Goal: Information Seeking & Learning: Learn about a topic

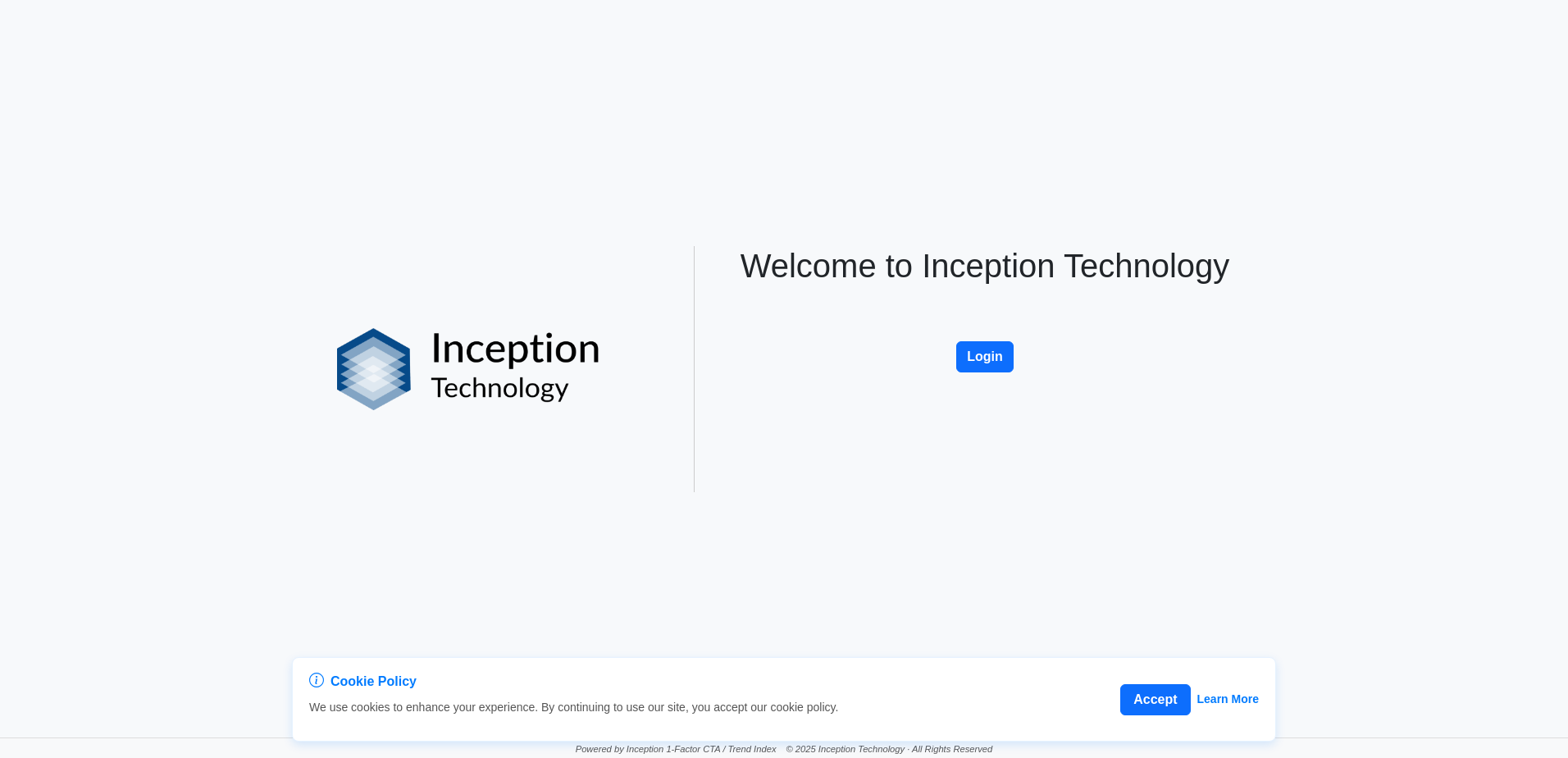
drag, startPoint x: 972, startPoint y: 350, endPoint x: 939, endPoint y: 342, distance: 34.0
click at [972, 350] on button "Login" at bounding box center [984, 357] width 57 height 32
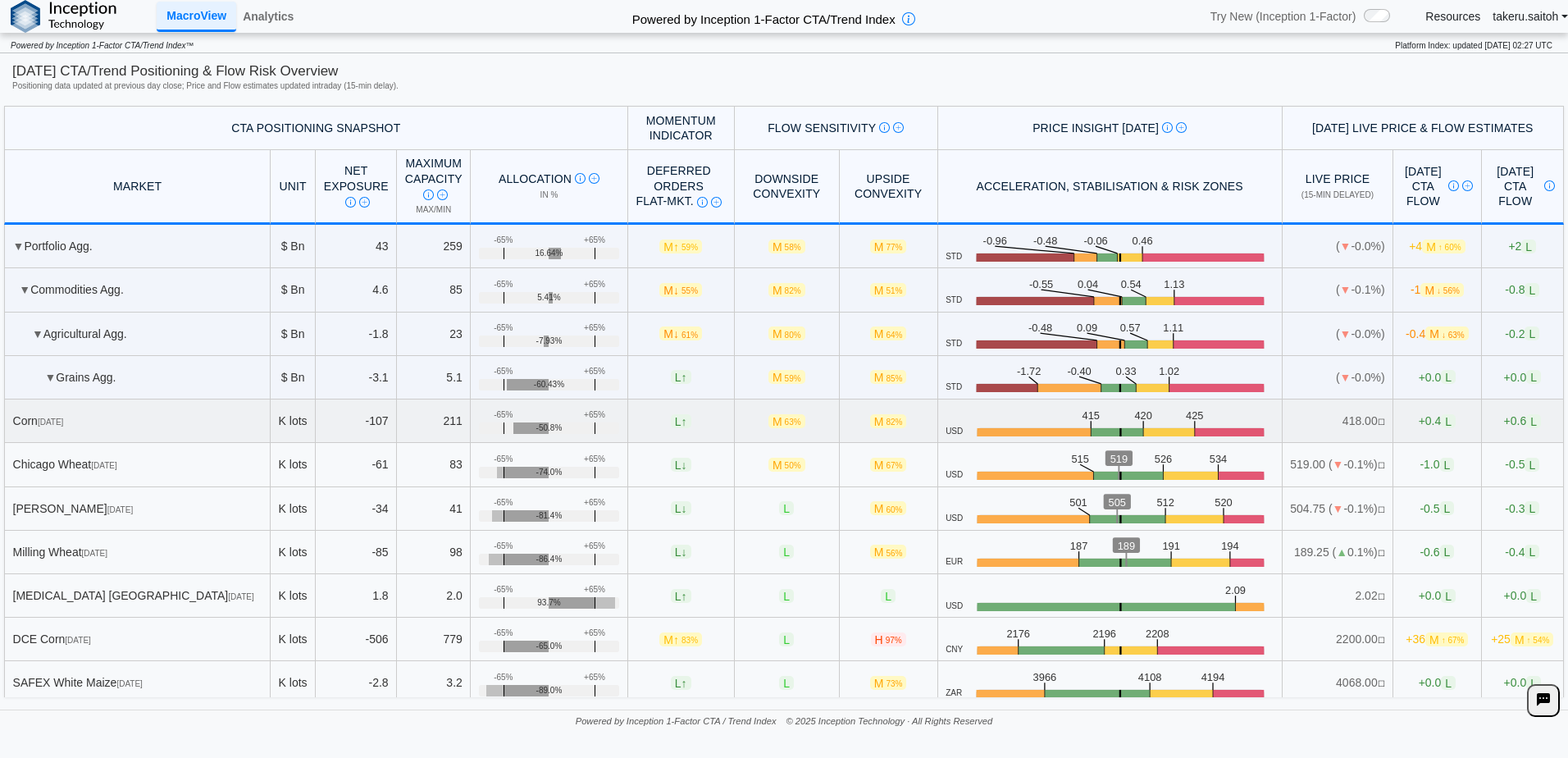
click at [63, 417] on span "[DATE]" at bounding box center [50, 421] width 26 height 9
click at [43, 377] on td "▼ Grains Agg." at bounding box center [137, 377] width 267 height 43
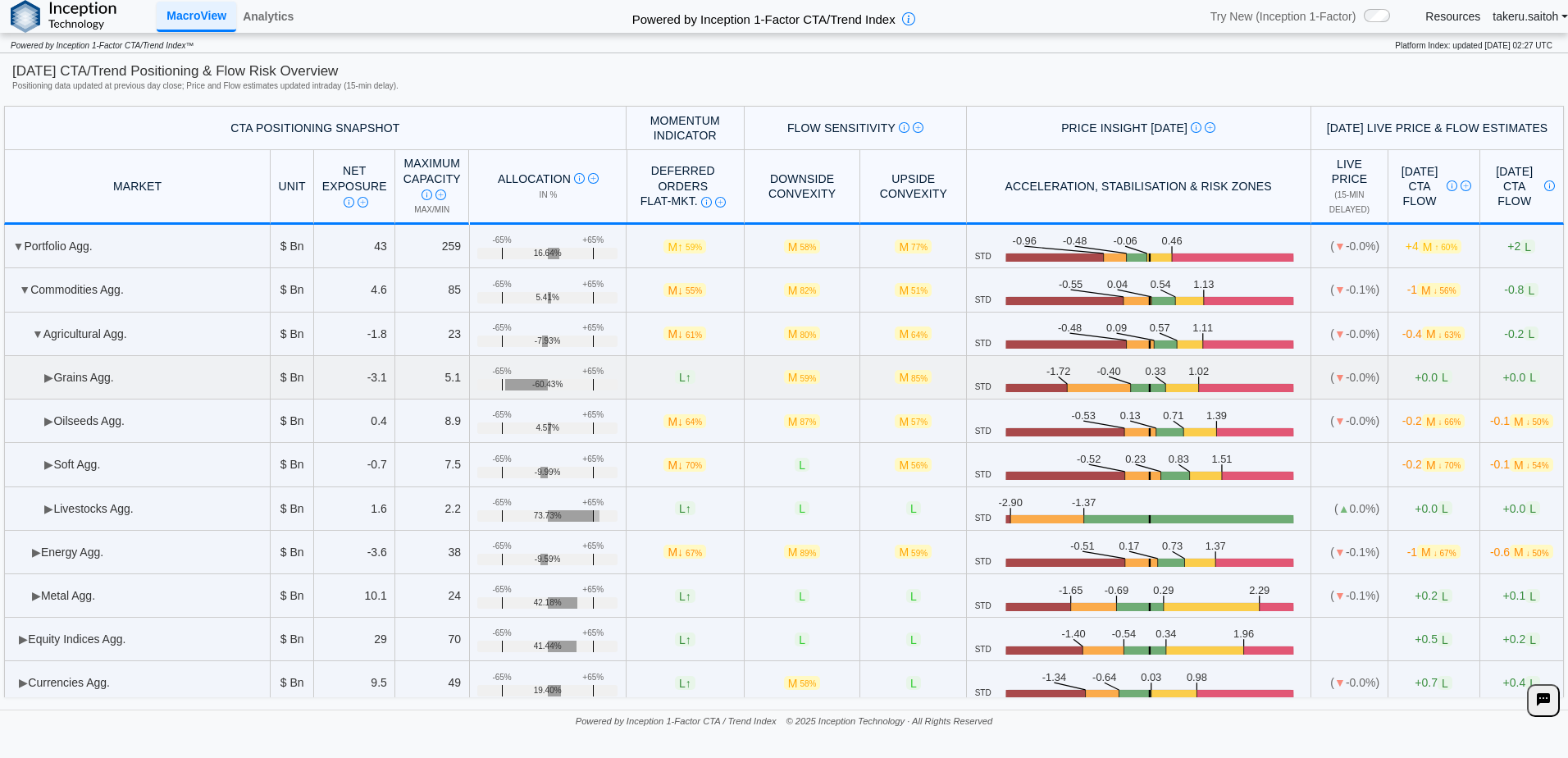
click at [48, 377] on span "▶" at bounding box center [48, 377] width 9 height 13
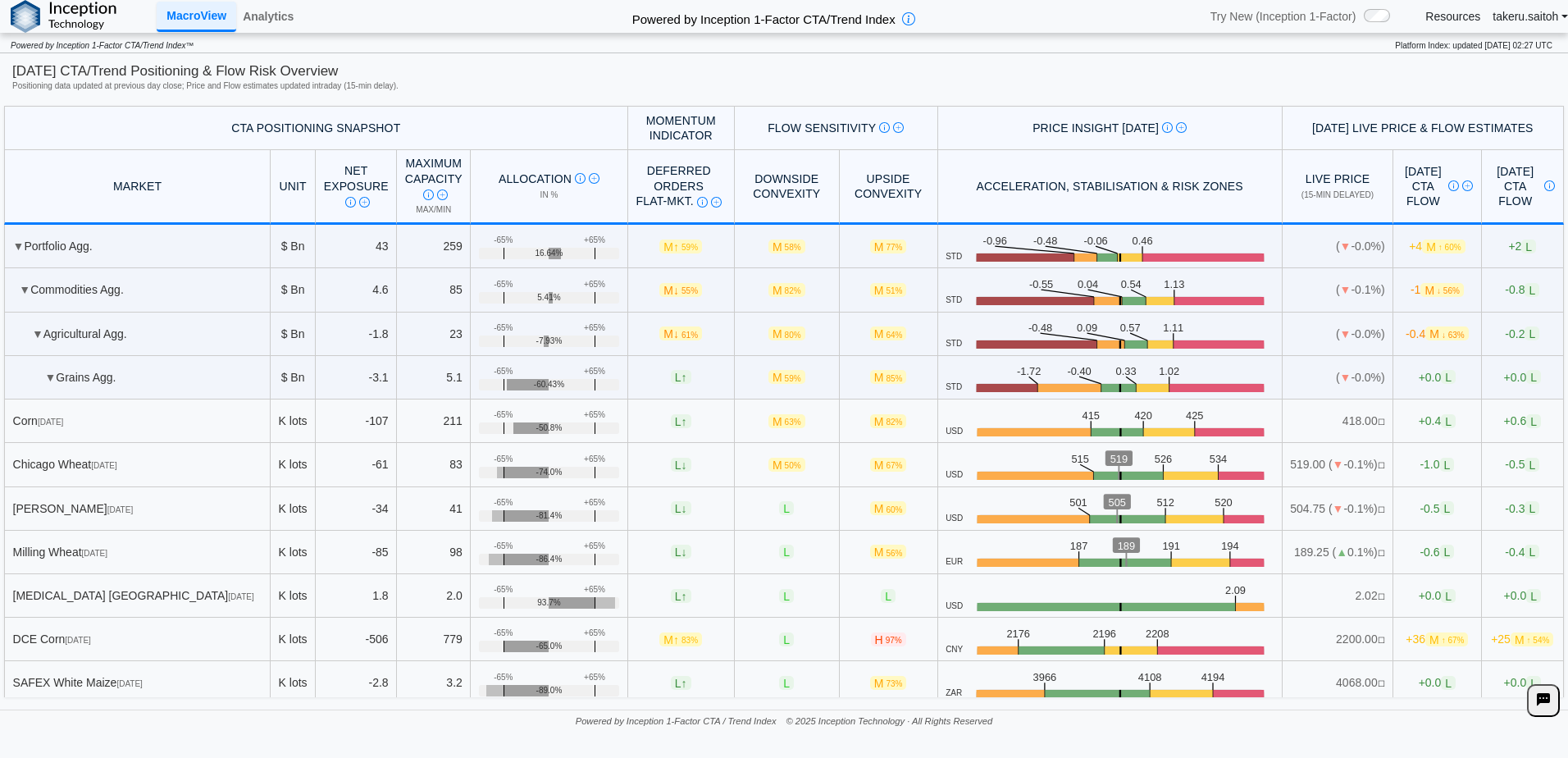
click at [1289, 14] on span "Try New (Inception 1-Factor)" at bounding box center [1283, 15] width 146 height 14
click at [1381, 9] on div at bounding box center [1380, 15] width 33 height 20
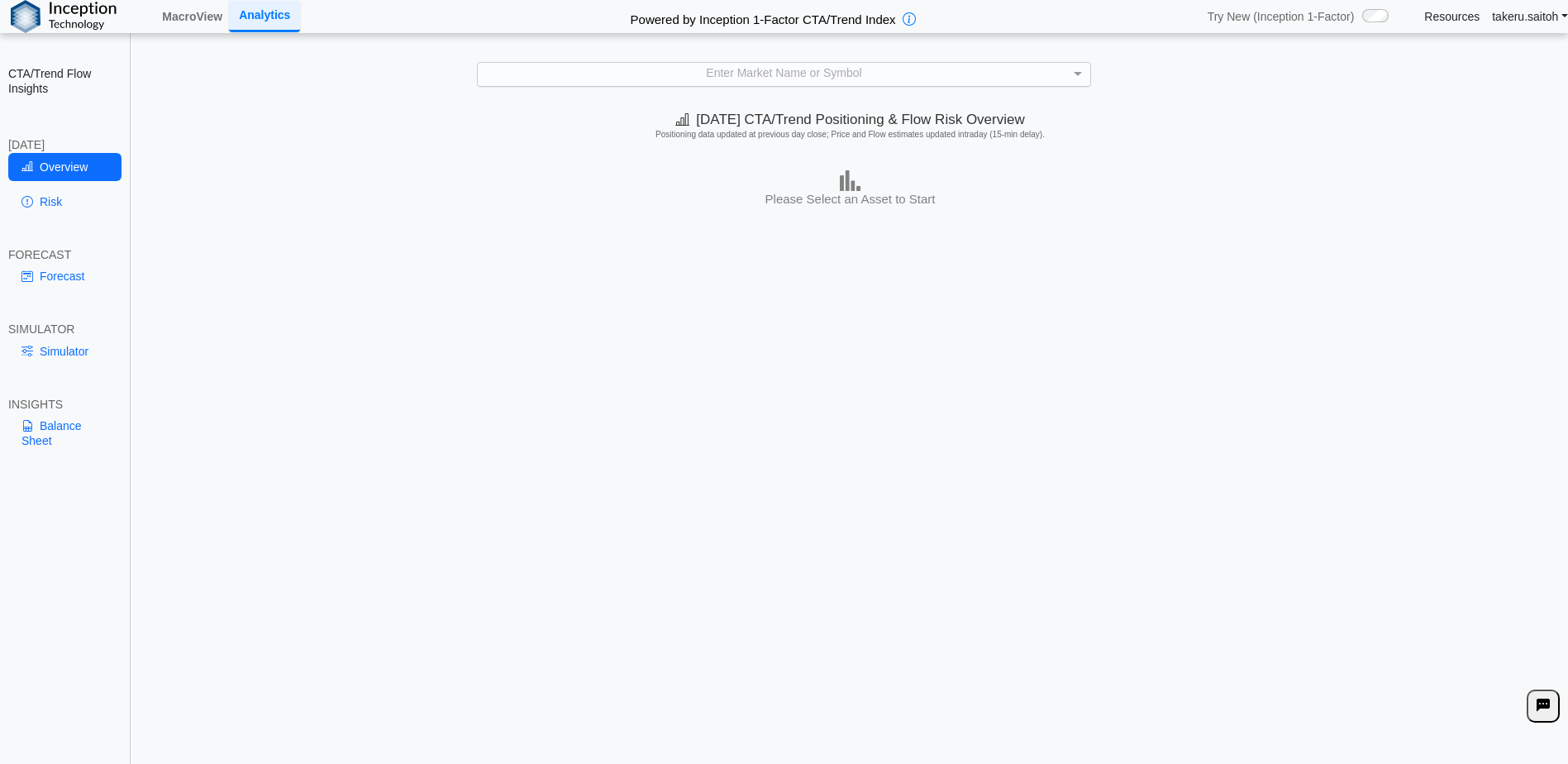
click at [797, 79] on div "Enter Market Name or Symbol" at bounding box center [783, 74] width 612 height 23
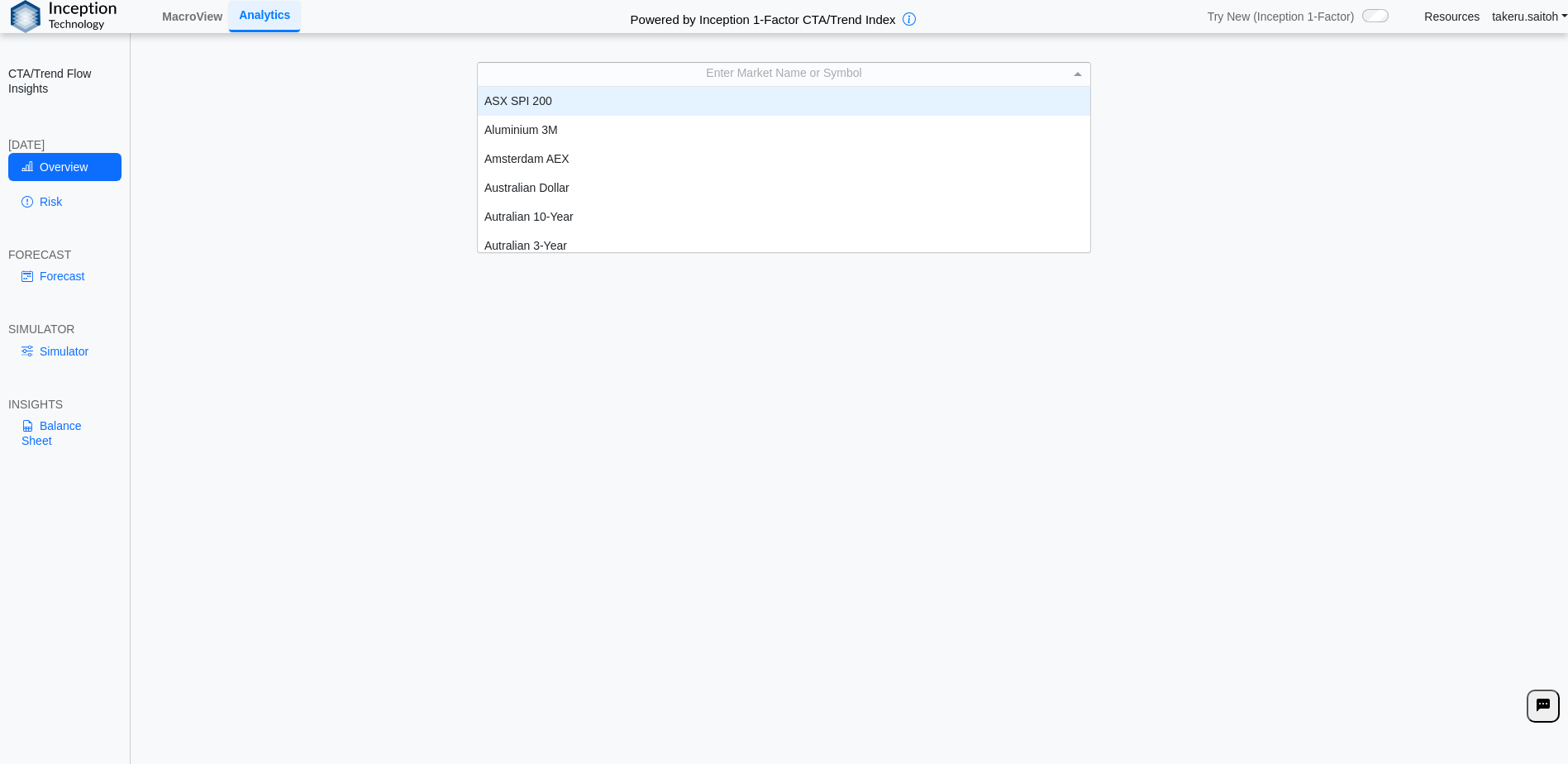
scroll to position [153, 600]
type input "****"
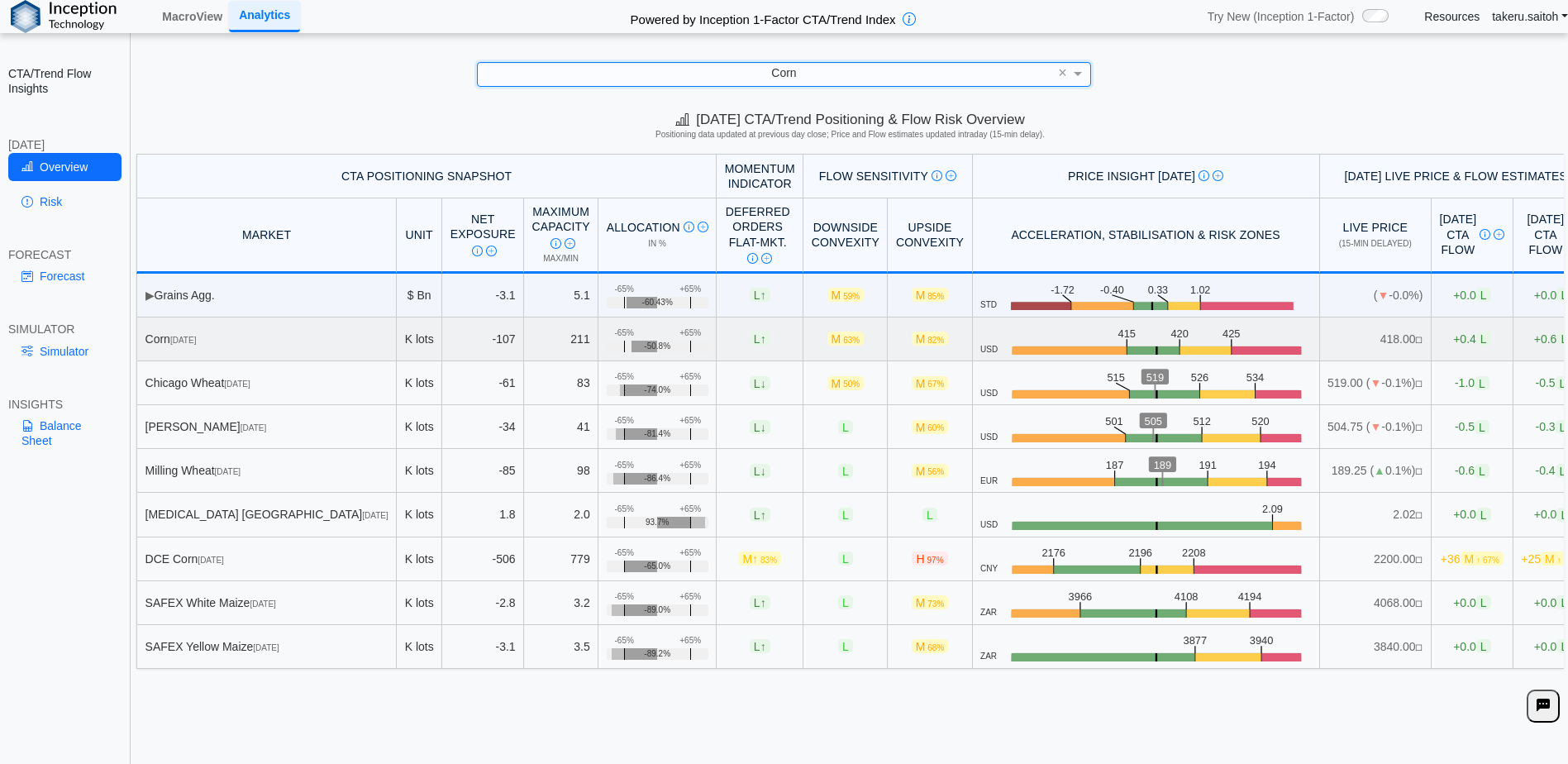
click at [265, 335] on div "Corn Dec 25" at bounding box center [267, 339] width 243 height 14
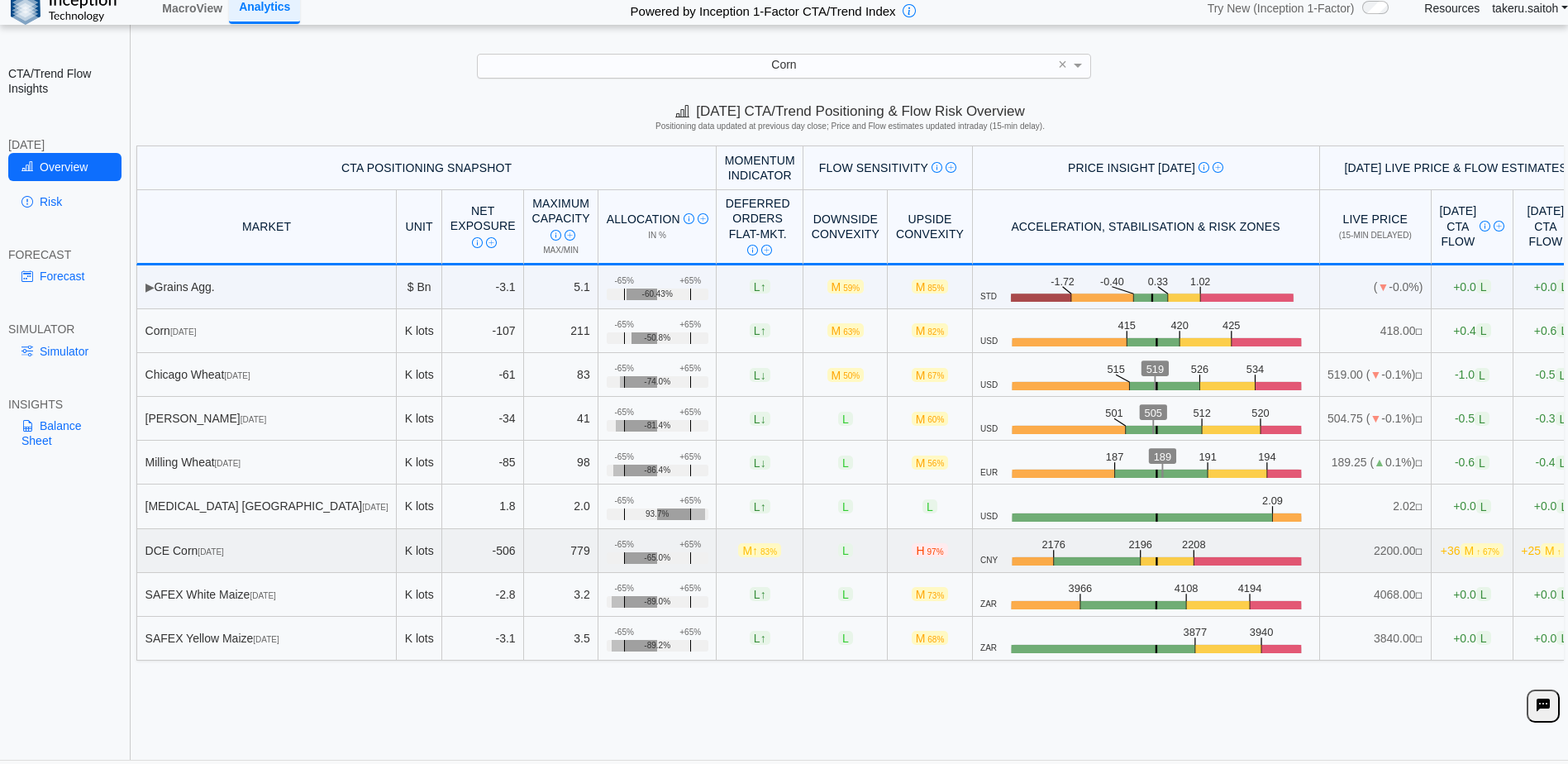
scroll to position [0, 0]
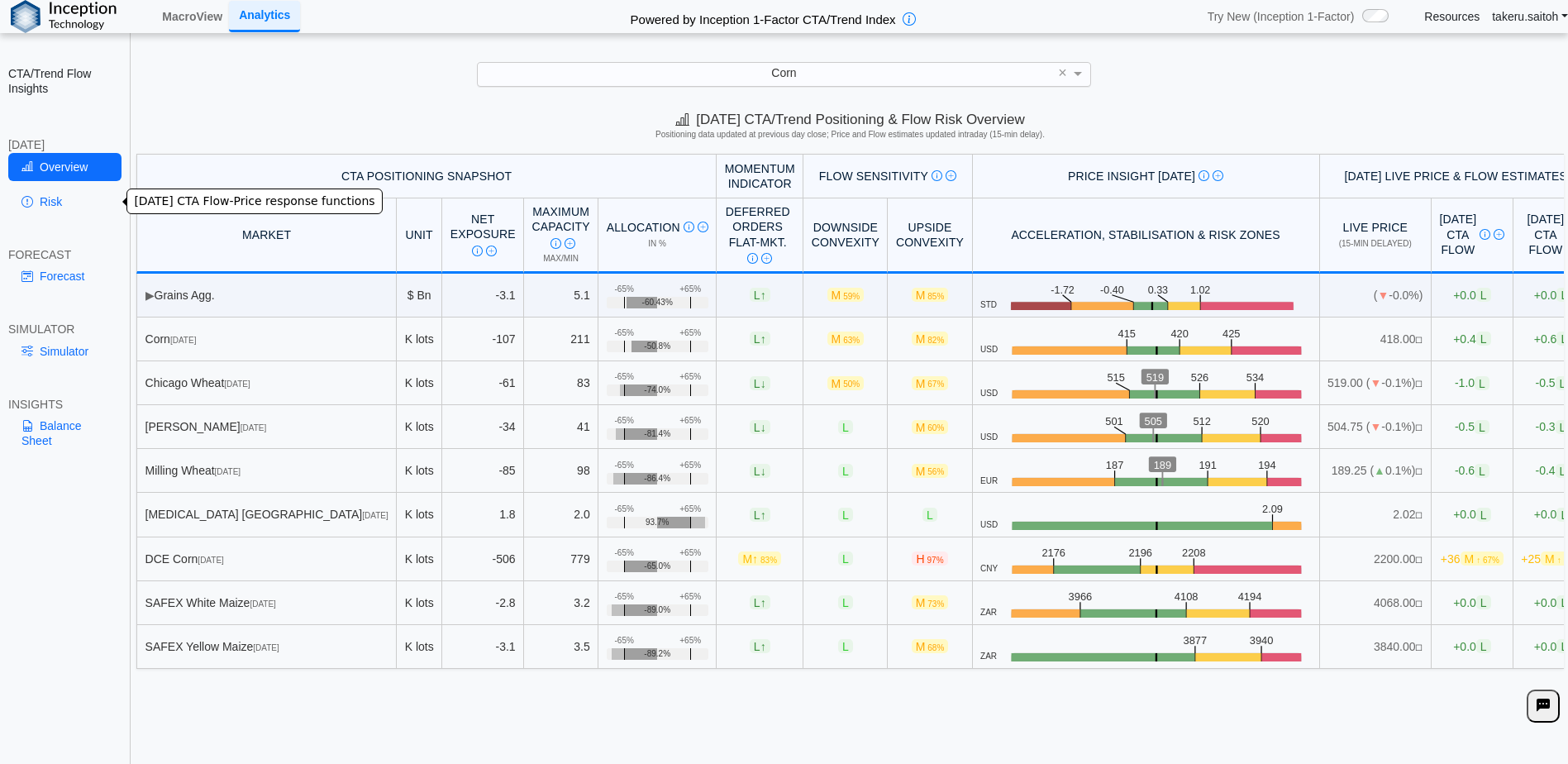
click at [49, 204] on link "Risk" at bounding box center [65, 202] width 113 height 28
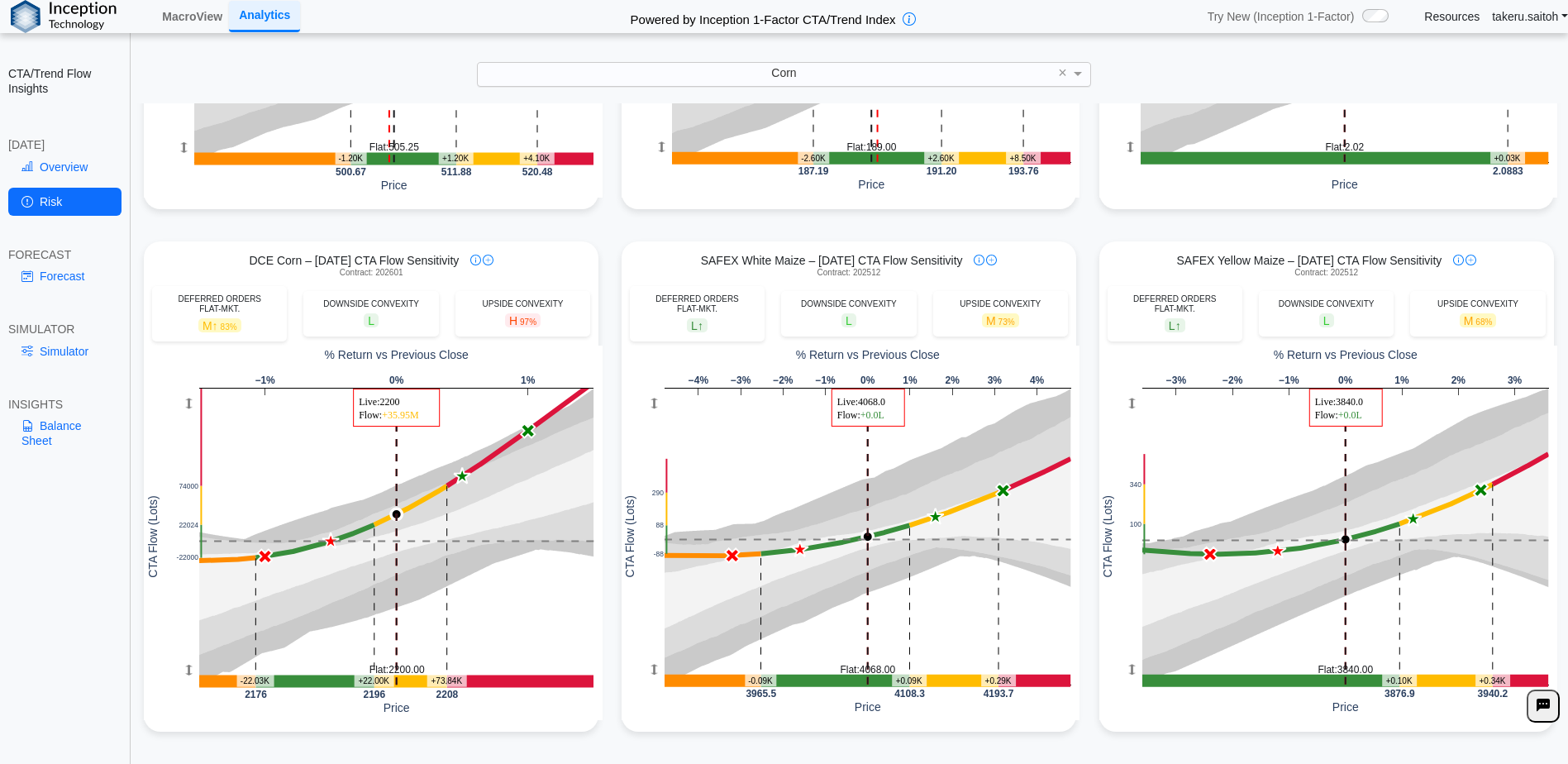
scroll to position [310, 0]
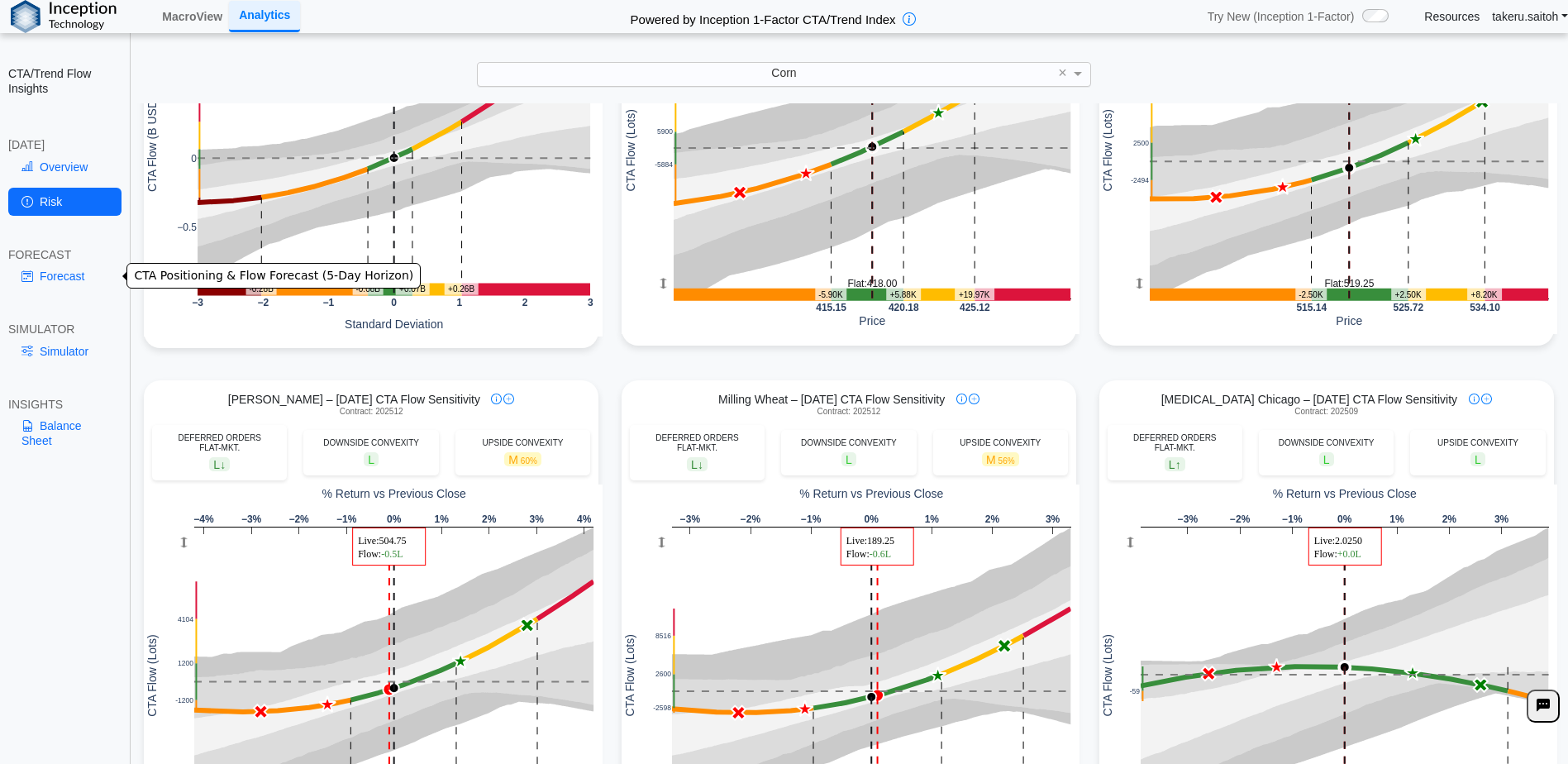
click at [73, 274] on link "Forecast" at bounding box center [65, 276] width 113 height 28
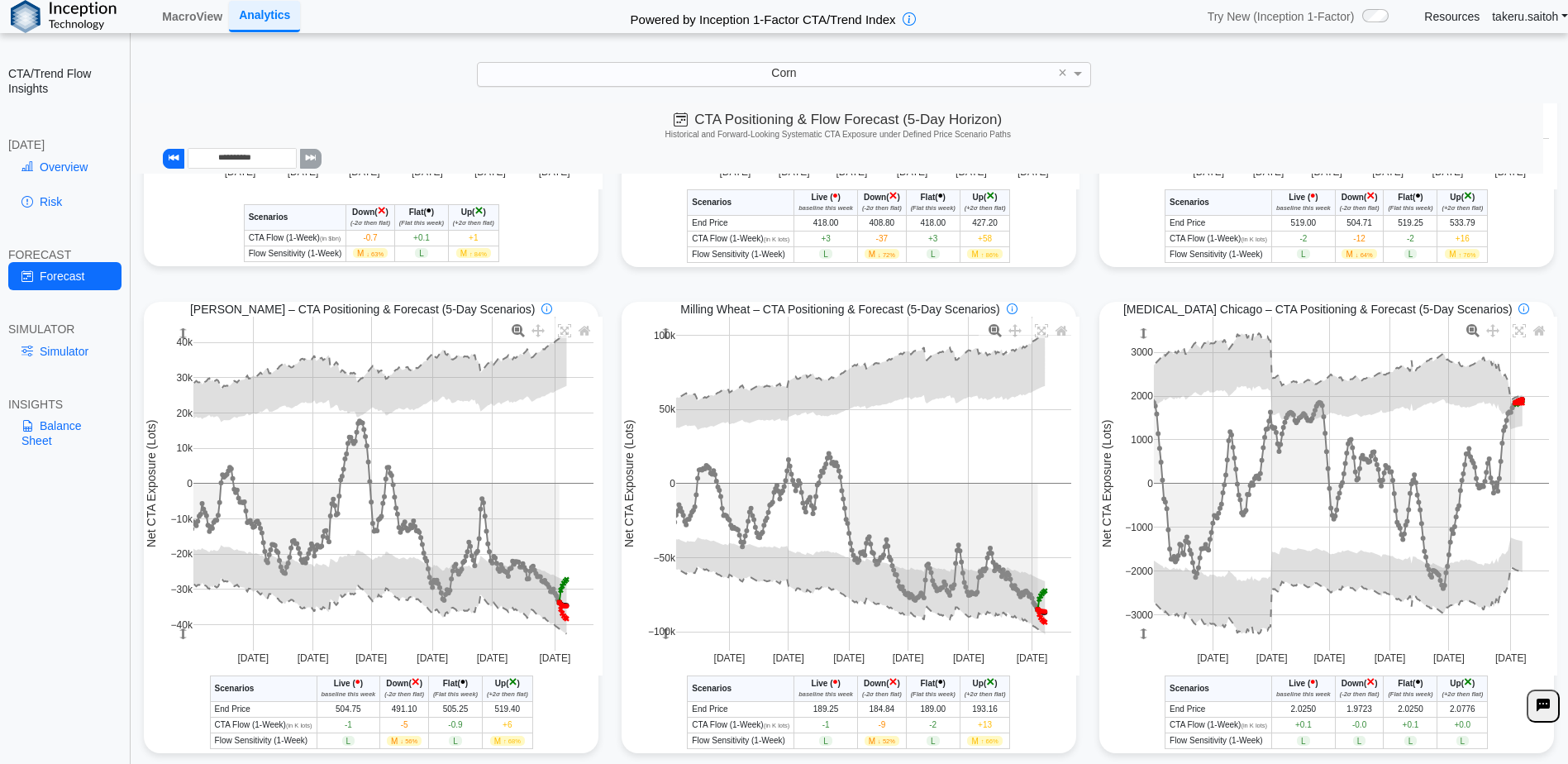
scroll to position [0, 0]
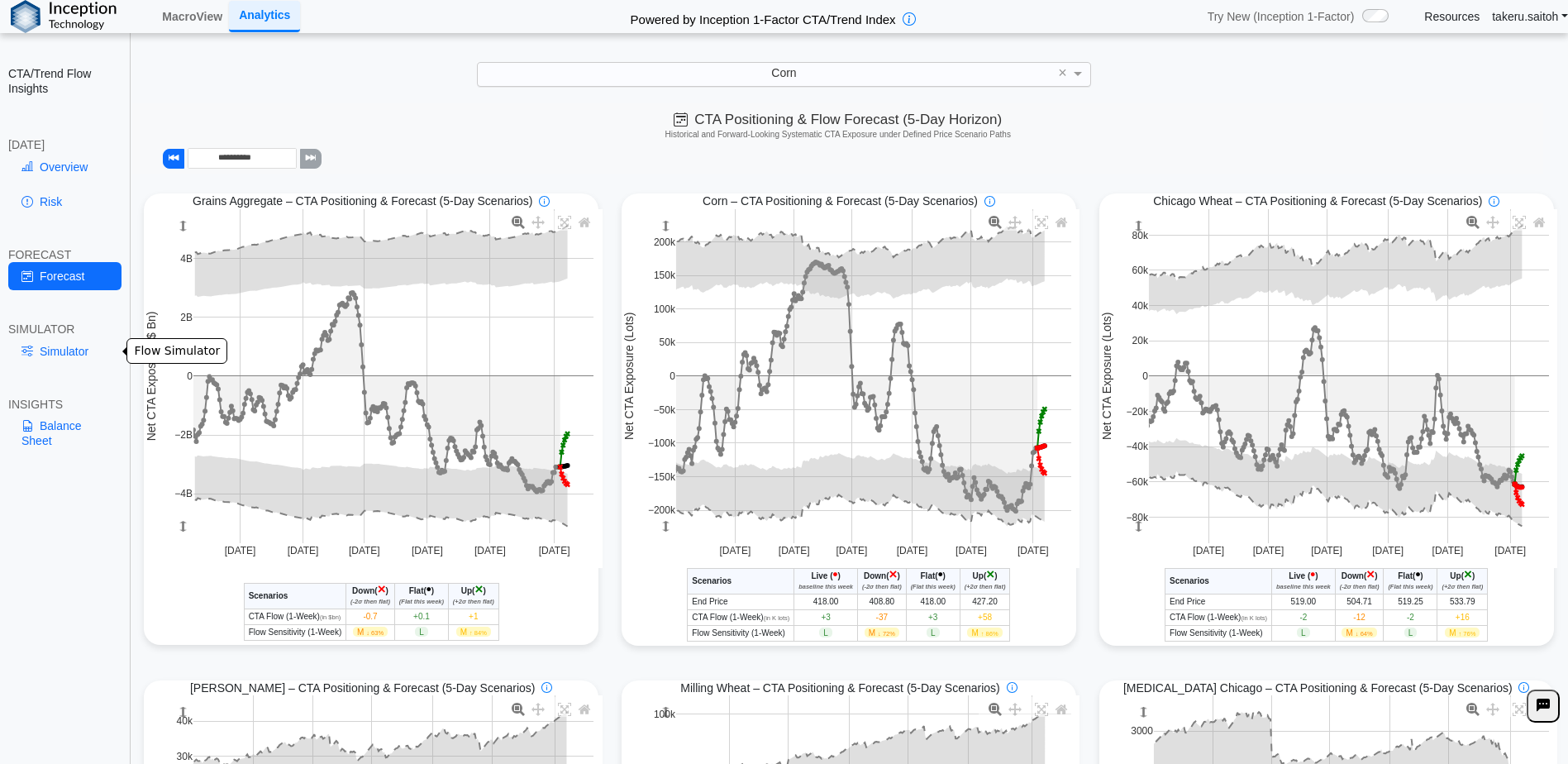
click at [67, 356] on link "Simulator" at bounding box center [65, 351] width 113 height 28
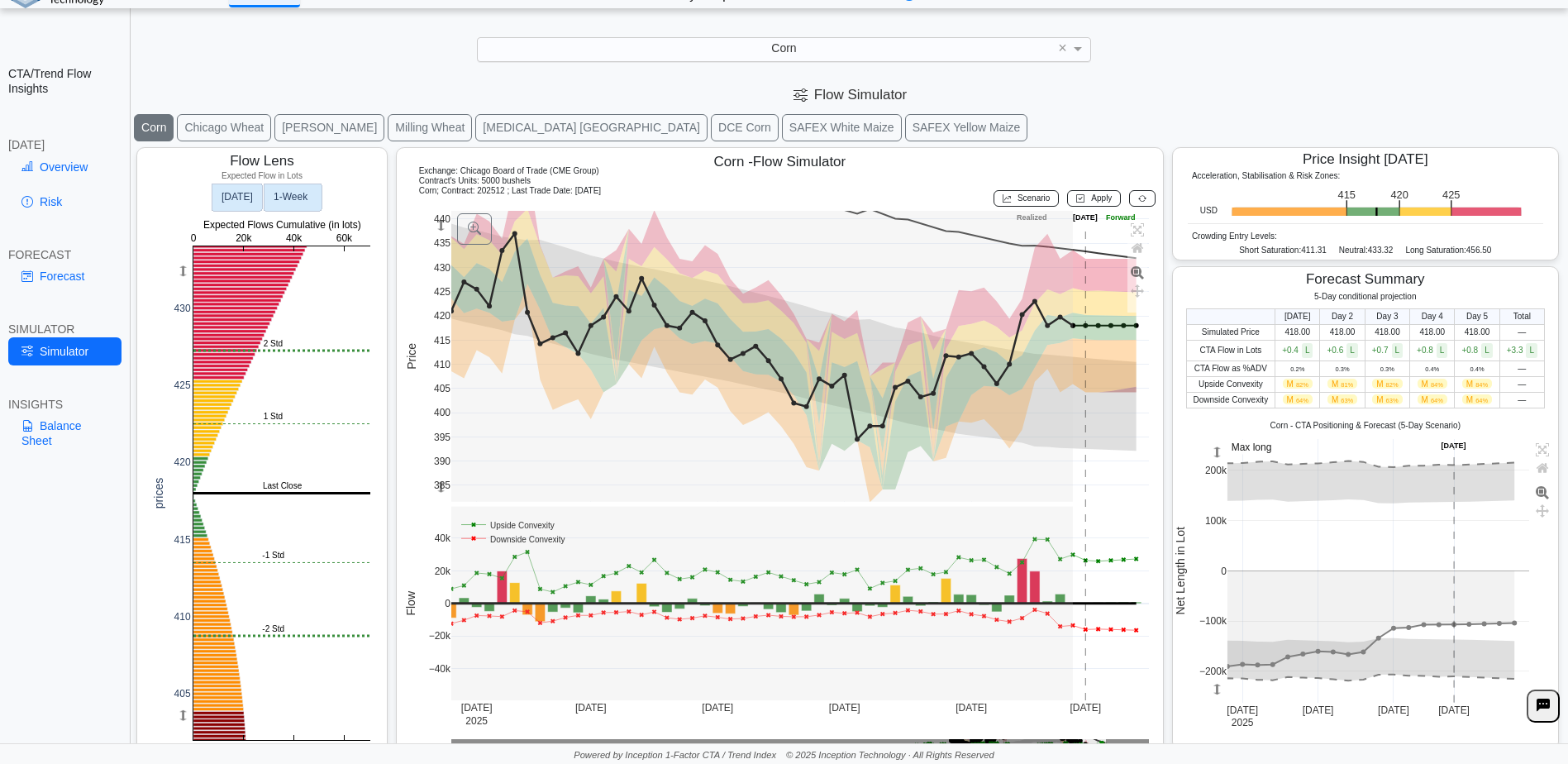
click at [316, 200] on rect at bounding box center [292, 197] width 58 height 27
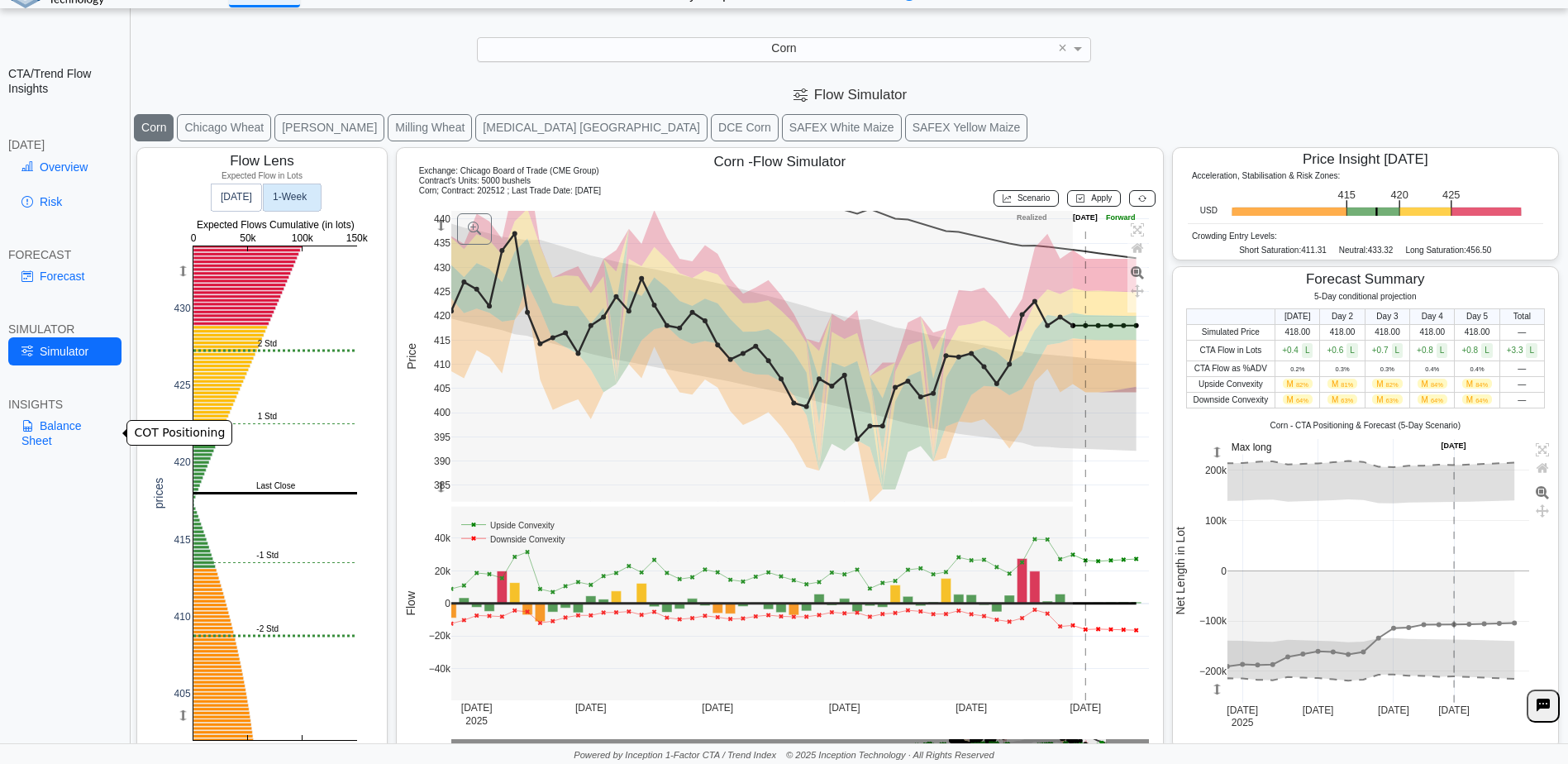
click at [61, 431] on link "Balance Sheet" at bounding box center [65, 433] width 113 height 43
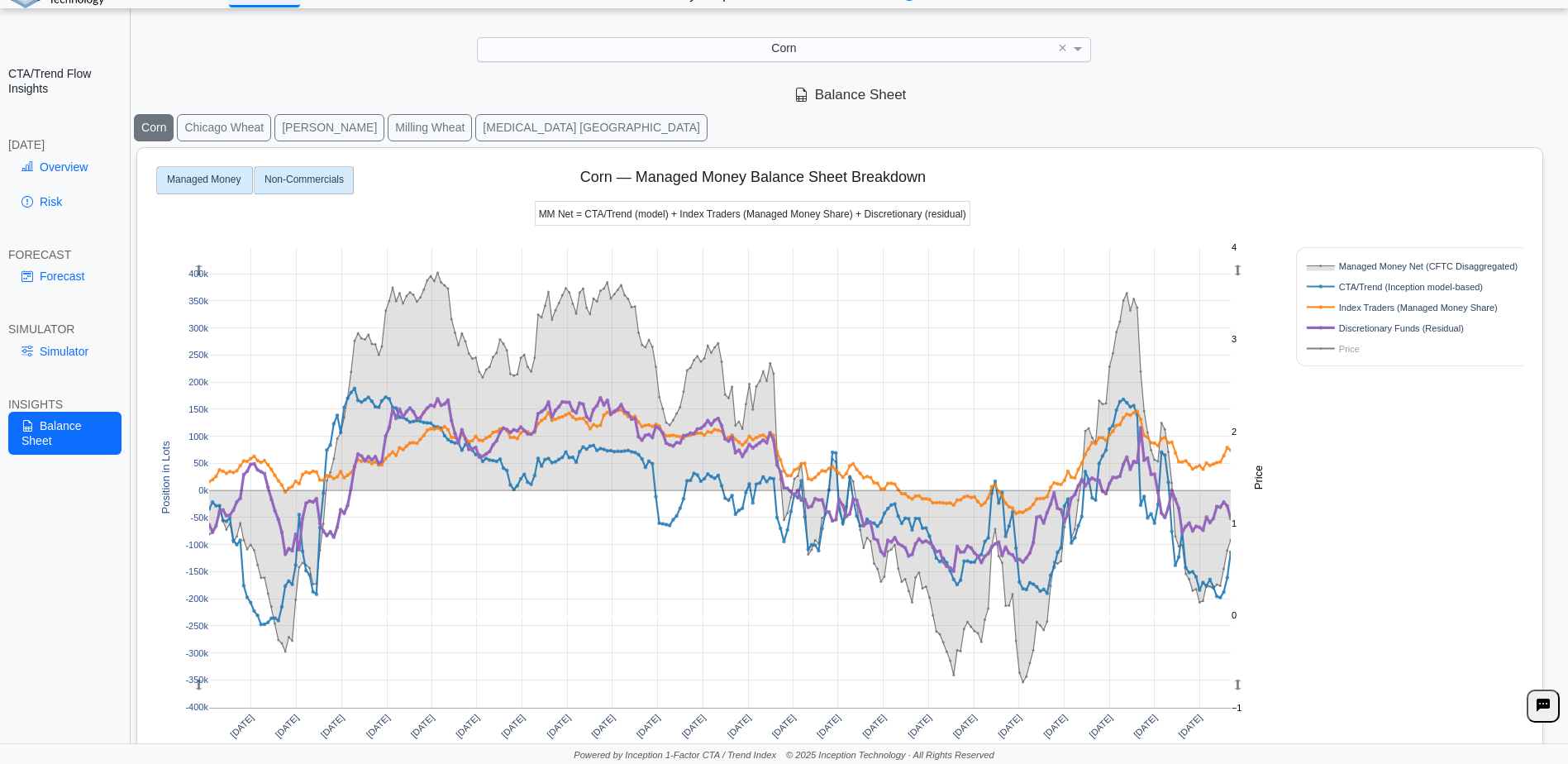
click at [282, 182] on text "Non-Commercials" at bounding box center [304, 180] width 79 height 12
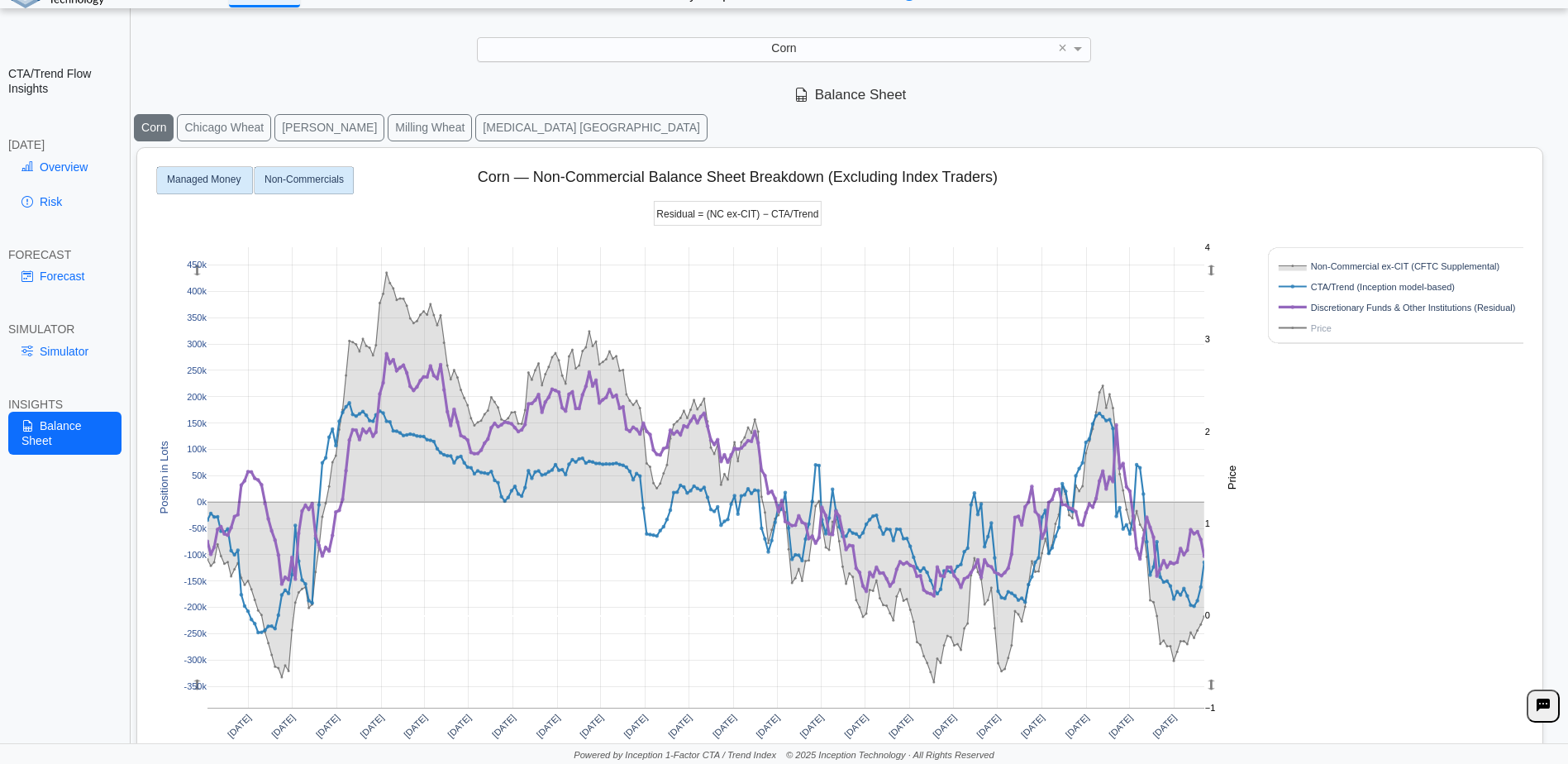
click at [215, 182] on text "Managed Money" at bounding box center [203, 180] width 73 height 12
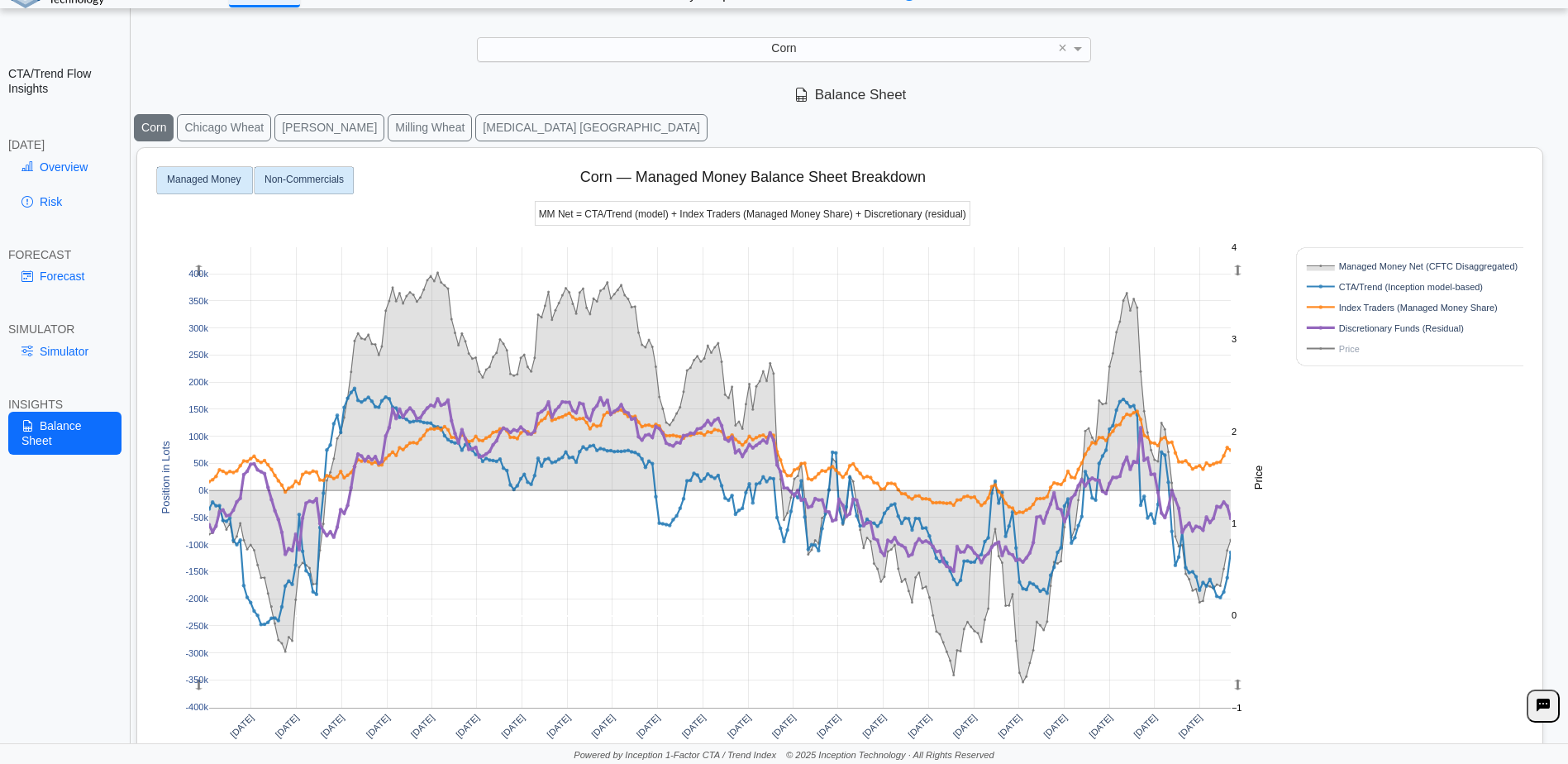
click at [285, 183] on text "Non-Commercials" at bounding box center [304, 180] width 79 height 12
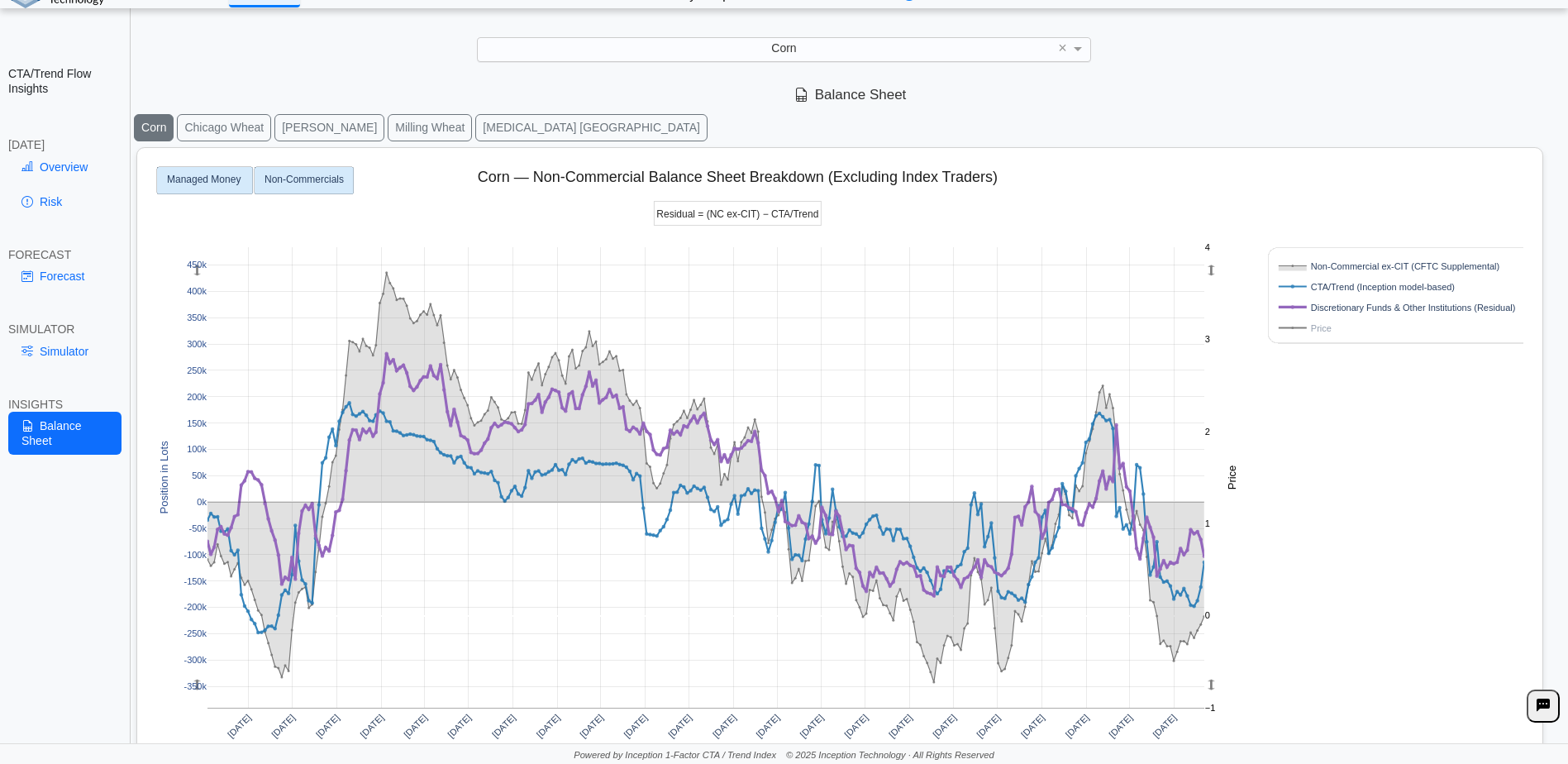
click at [194, 184] on text "Managed Money" at bounding box center [203, 180] width 73 height 12
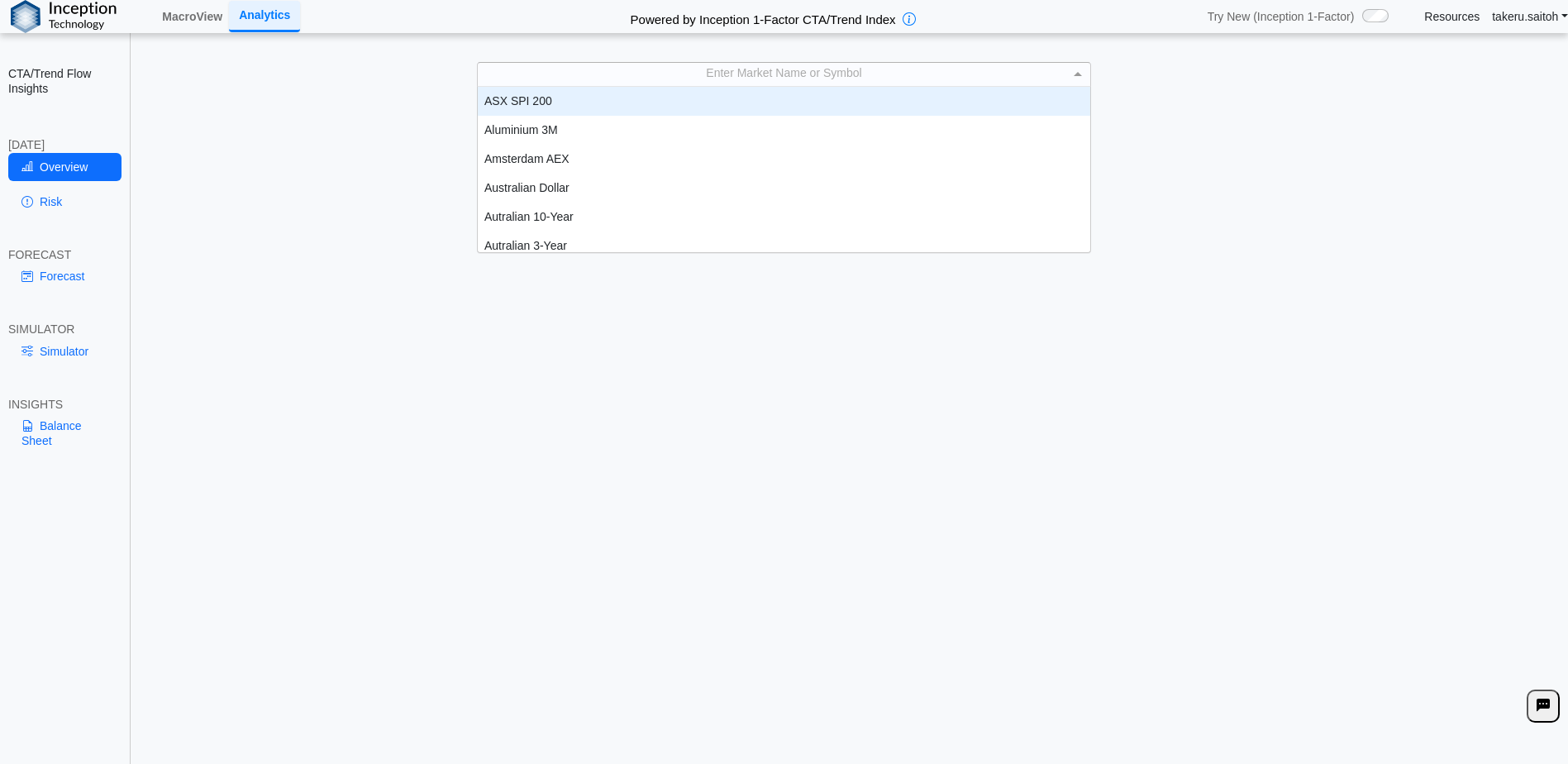
click at [743, 74] on div "Enter Market Name or Symbol" at bounding box center [783, 74] width 612 height 23
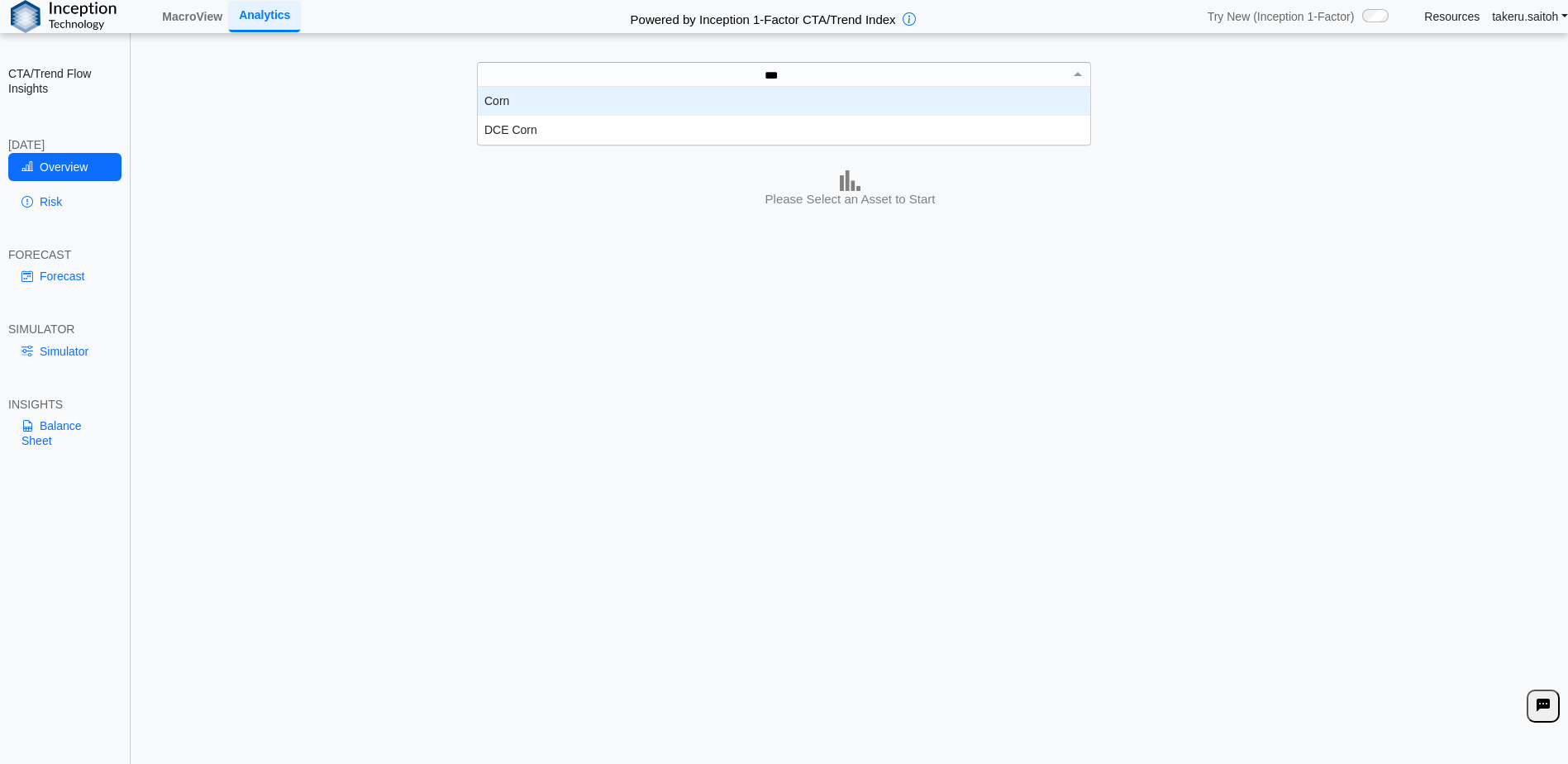
type input "****"
click at [711, 103] on div "Corn" at bounding box center [783, 101] width 612 height 29
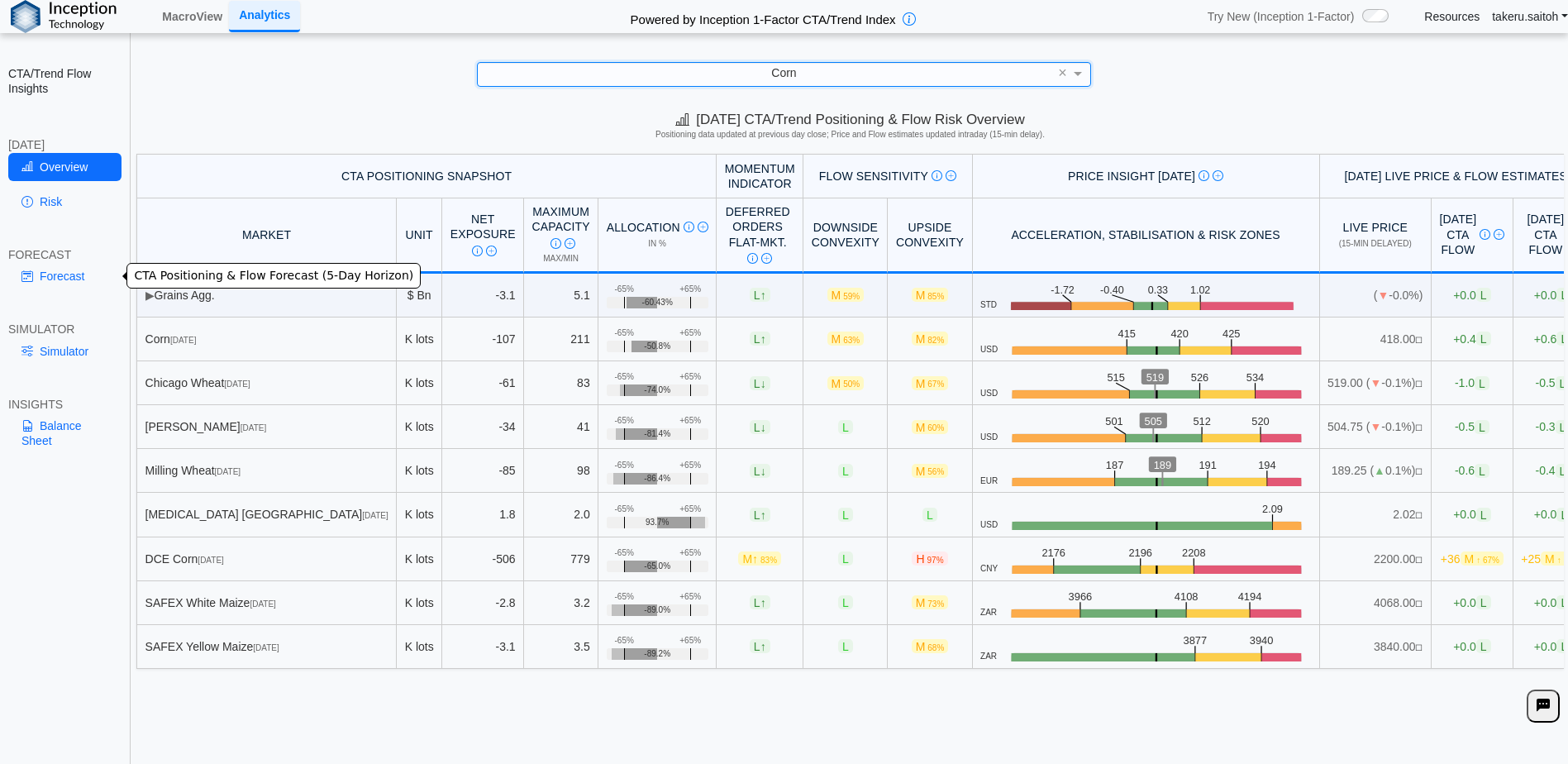
click at [63, 276] on link "Forecast" at bounding box center [65, 276] width 113 height 28
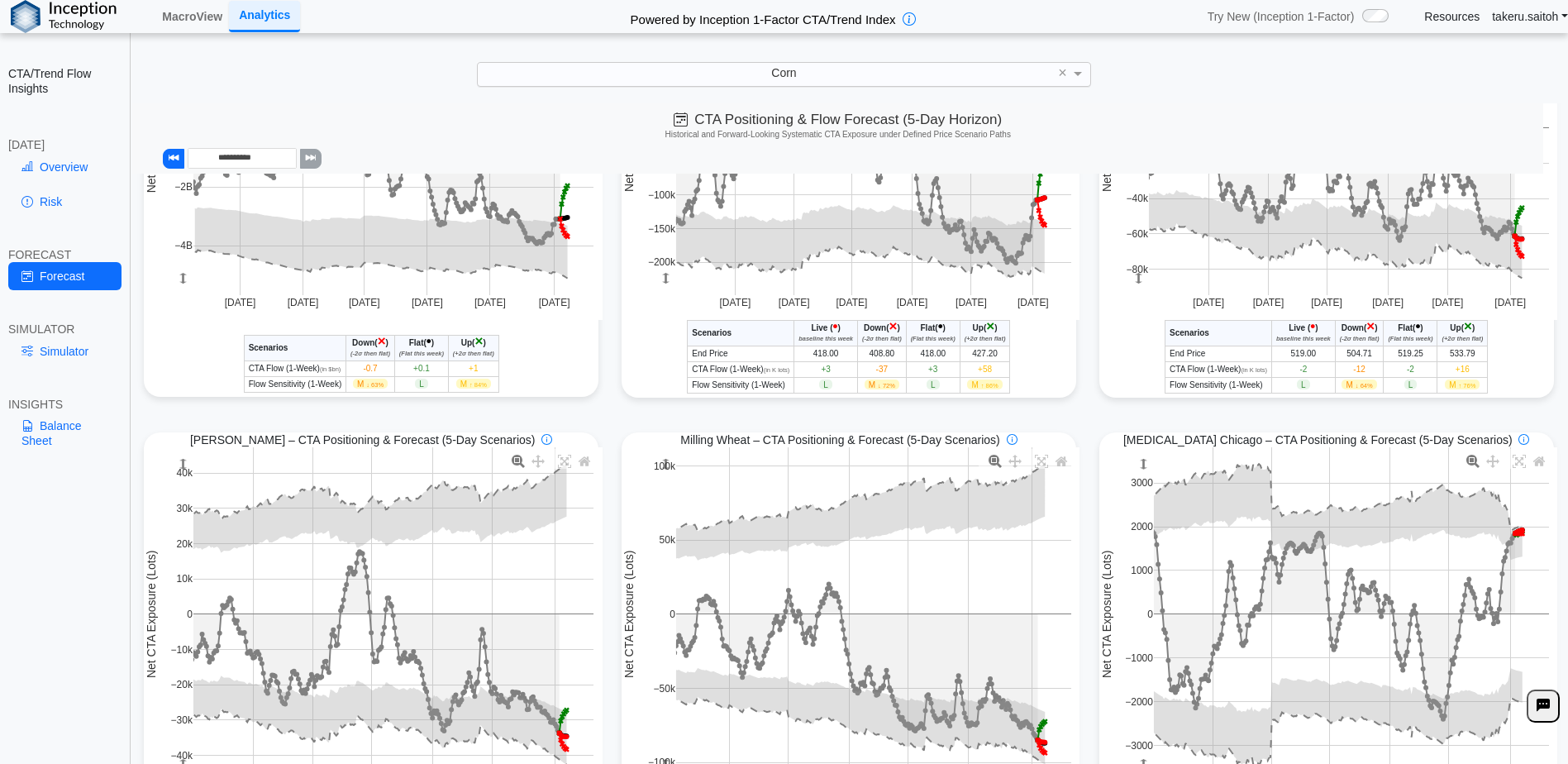
scroll to position [0, 0]
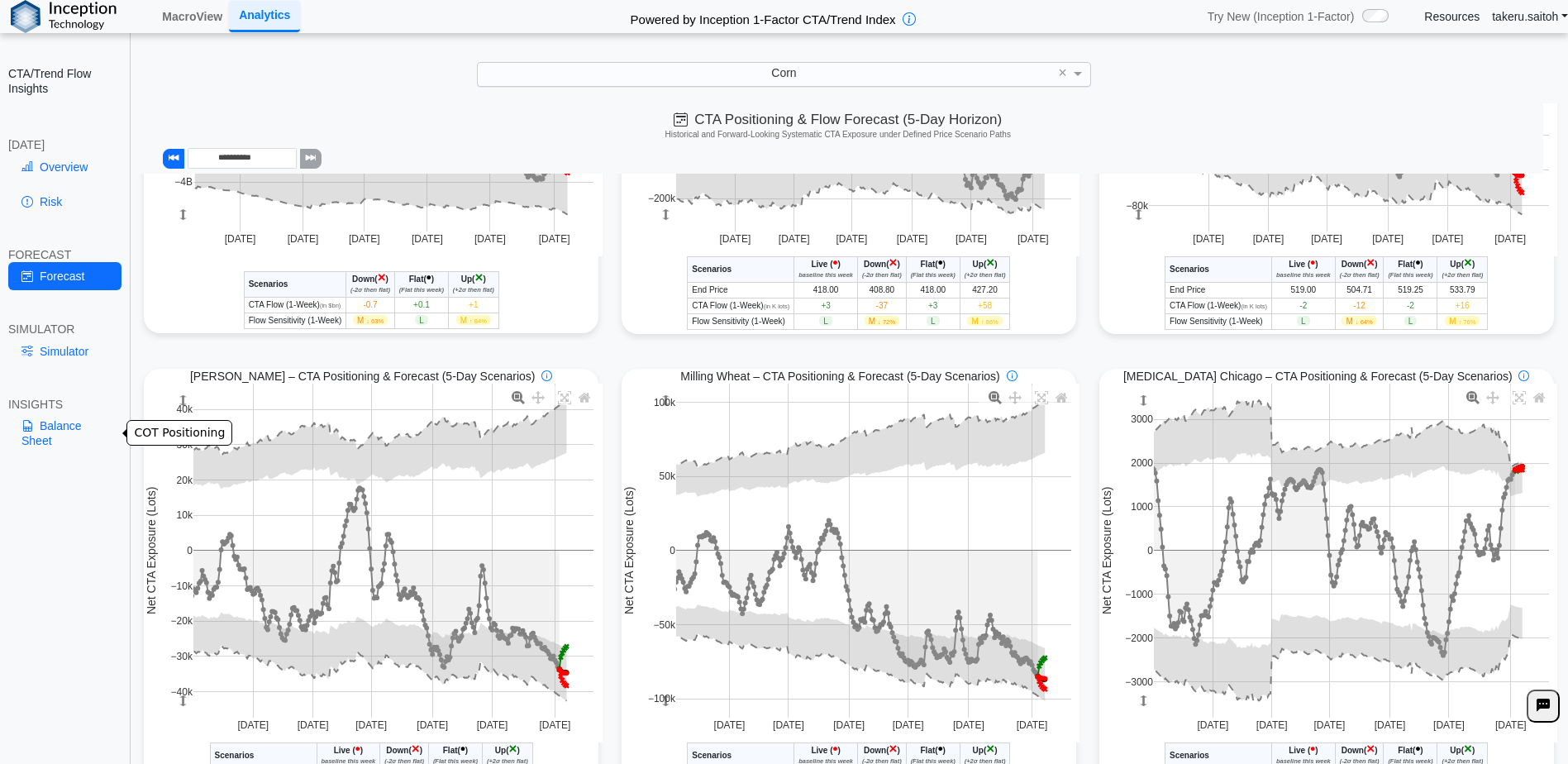
click at [72, 430] on link "Balance Sheet" at bounding box center [65, 433] width 113 height 43
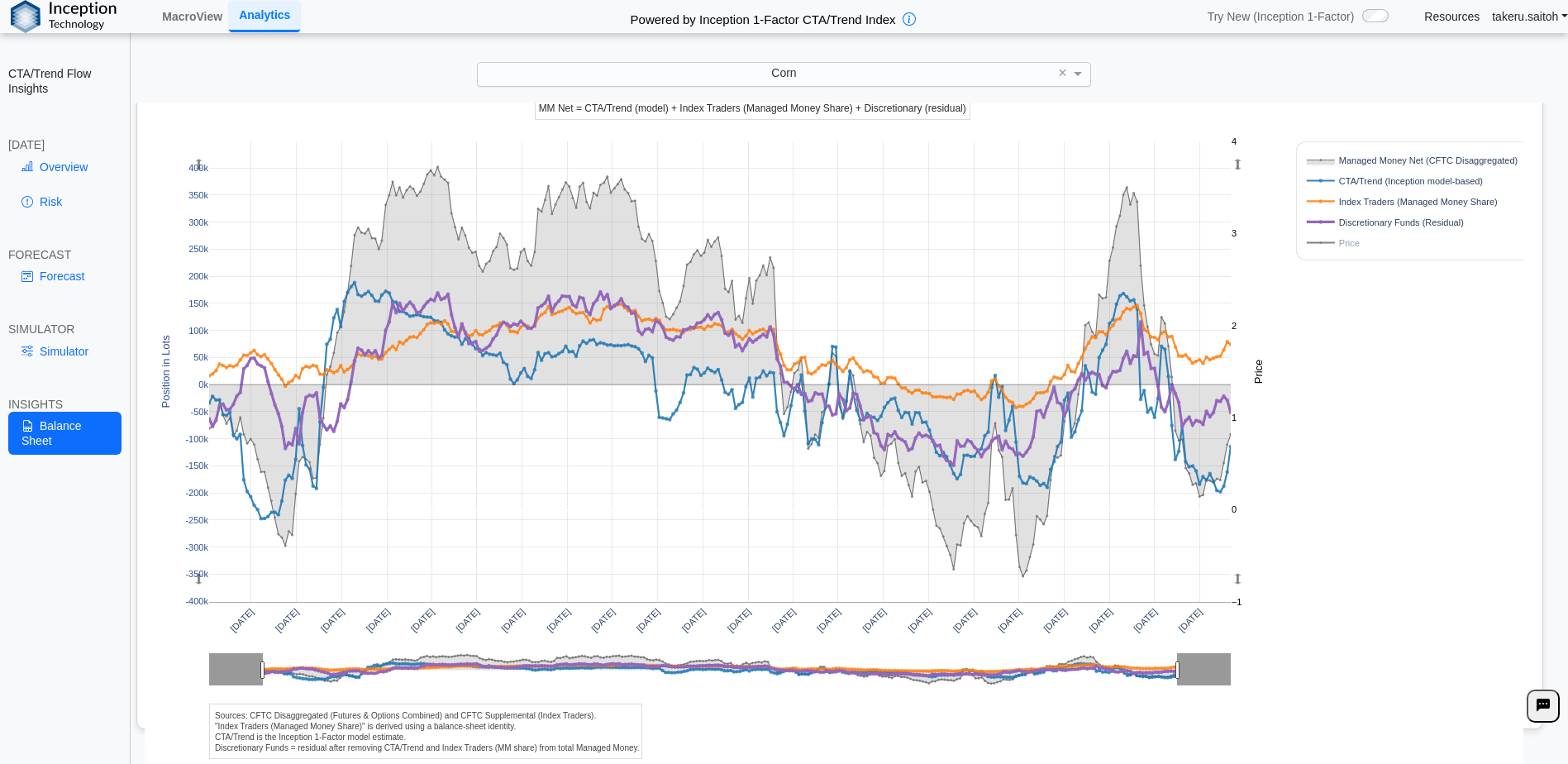
scroll to position [48, 0]
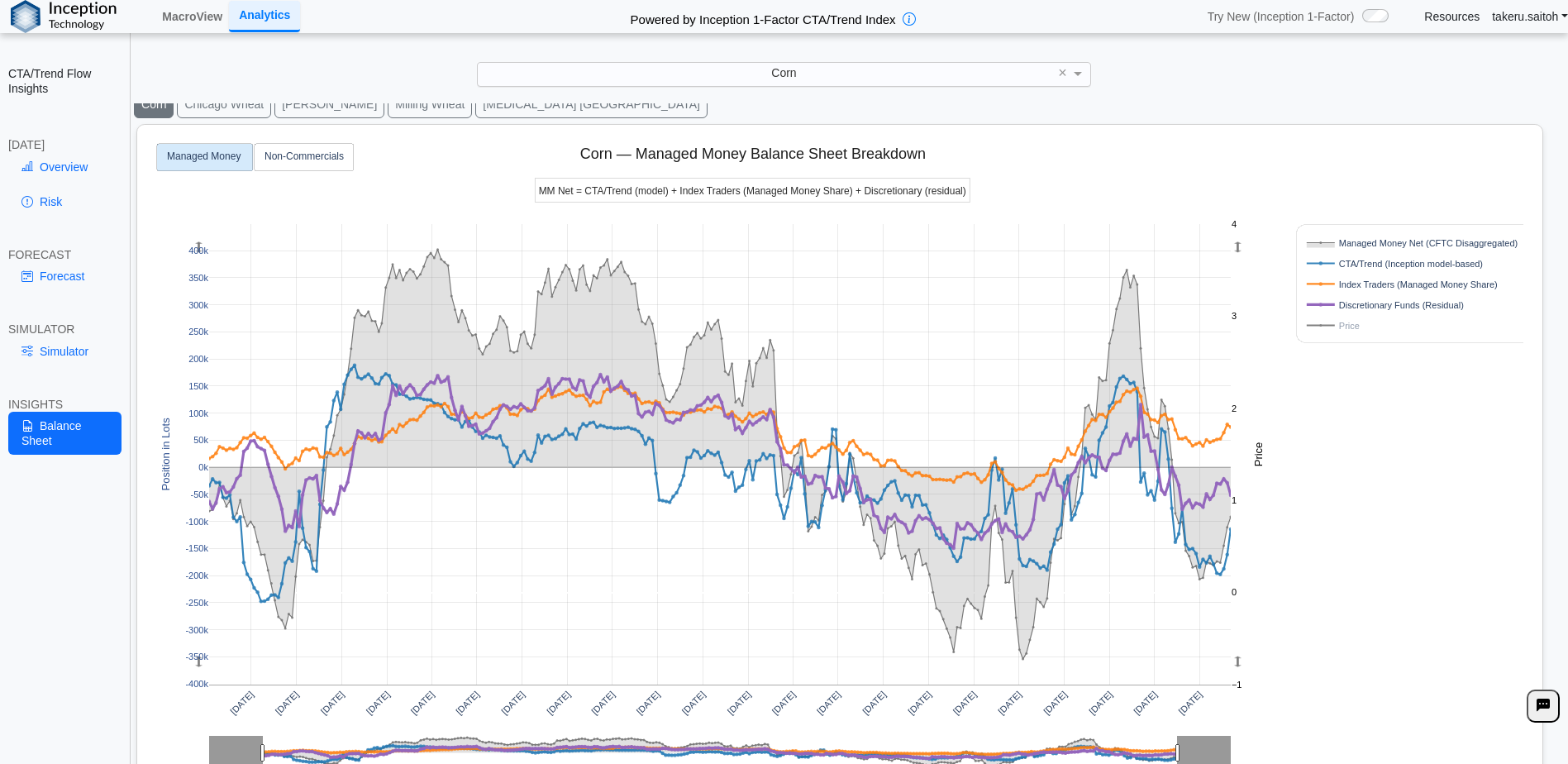
click at [1330, 325] on rect at bounding box center [1408, 325] width 211 height 15
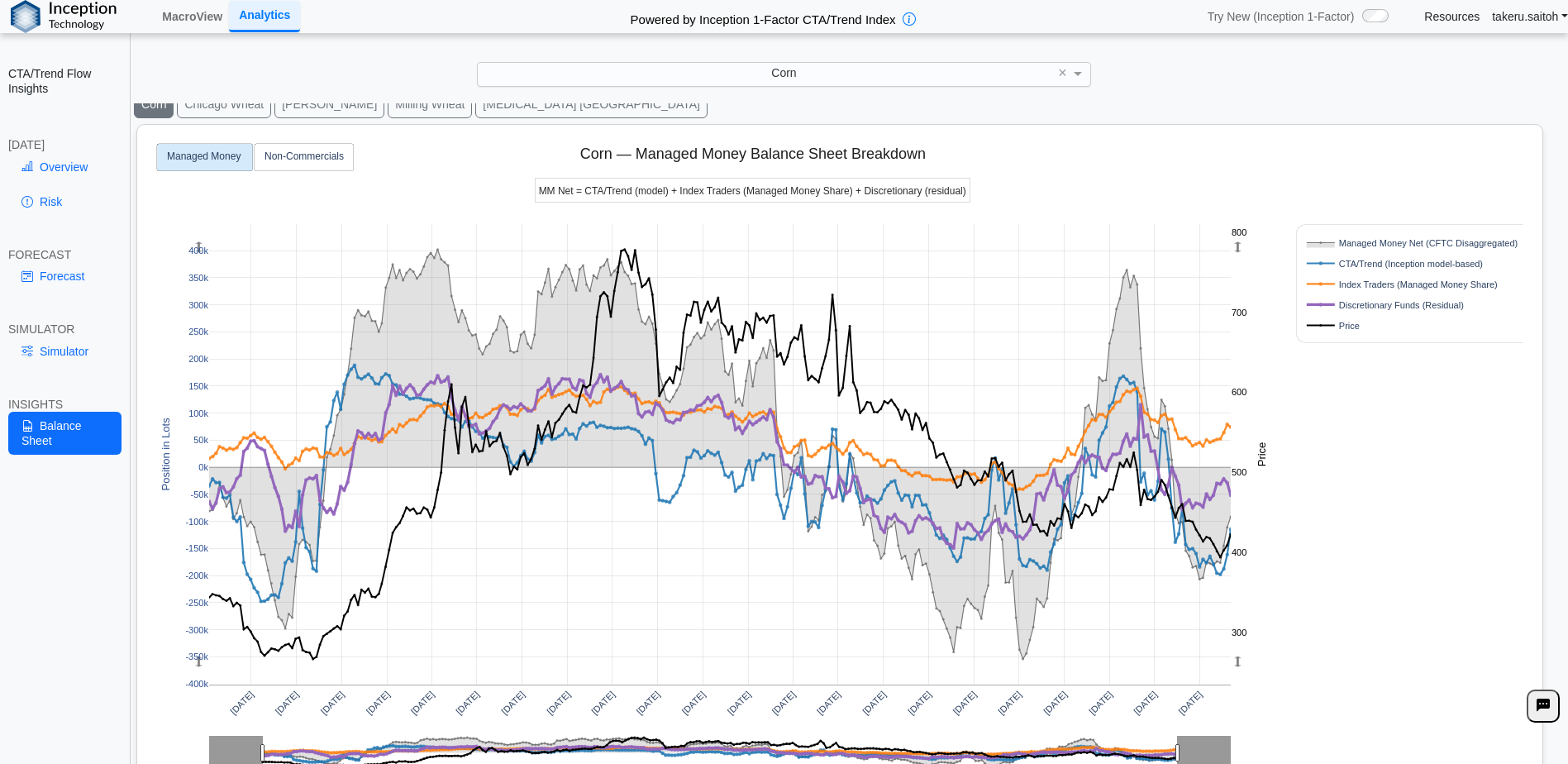
click at [1342, 319] on rect at bounding box center [1408, 325] width 211 height 15
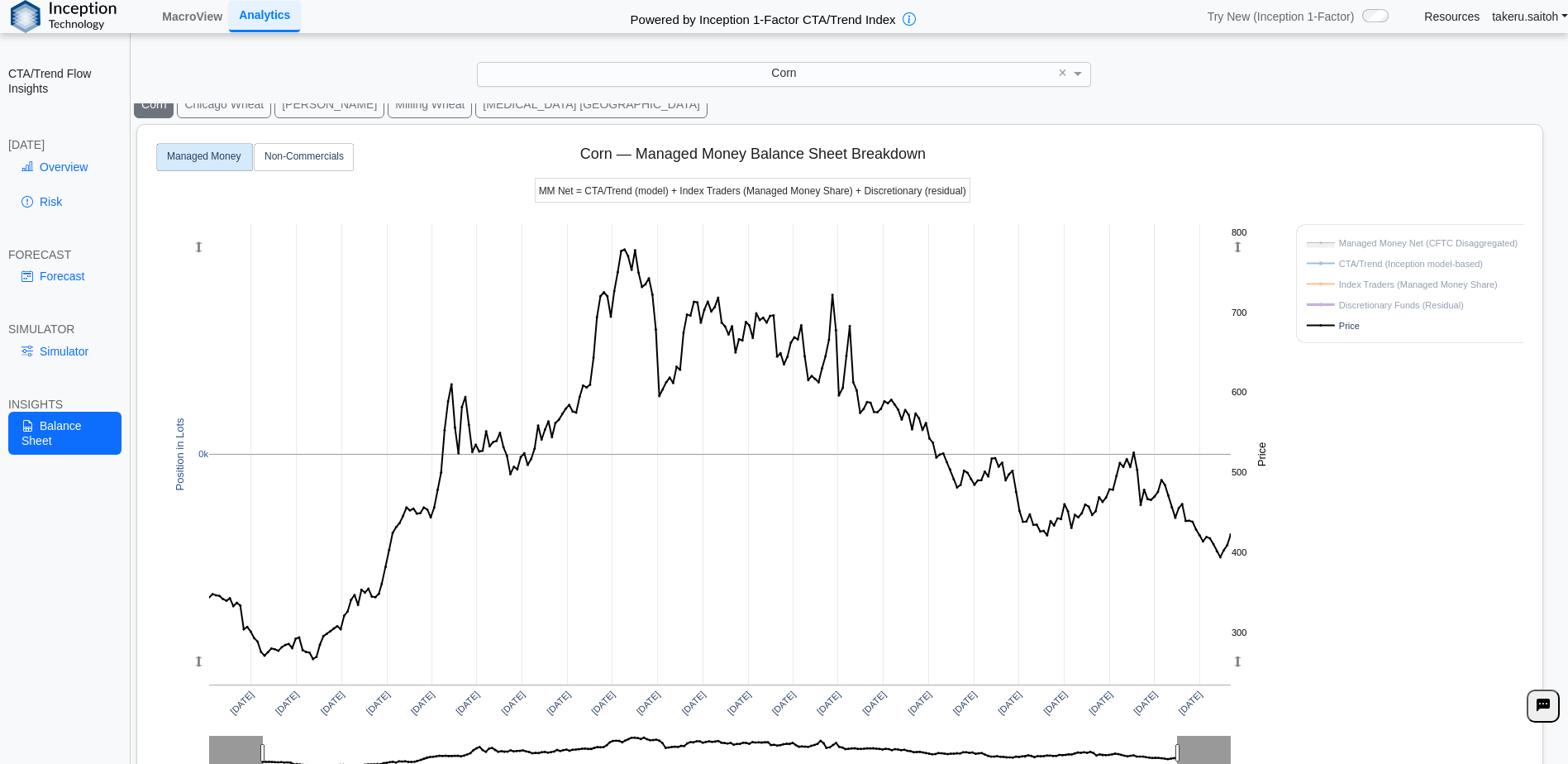
click at [1349, 263] on rect at bounding box center [1408, 263] width 211 height 15
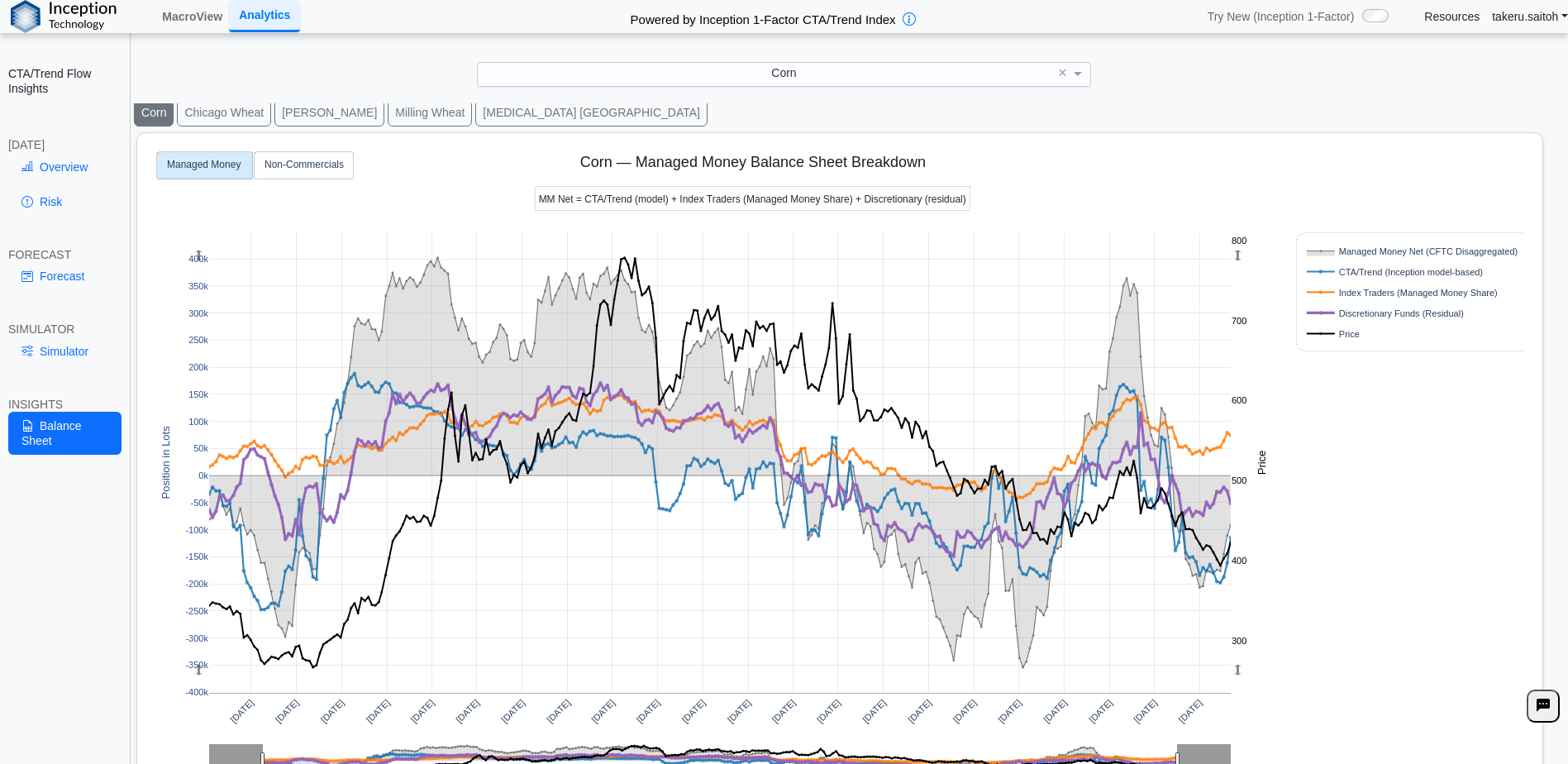
scroll to position [0, 0]
